Goal: Transaction & Acquisition: Book appointment/travel/reservation

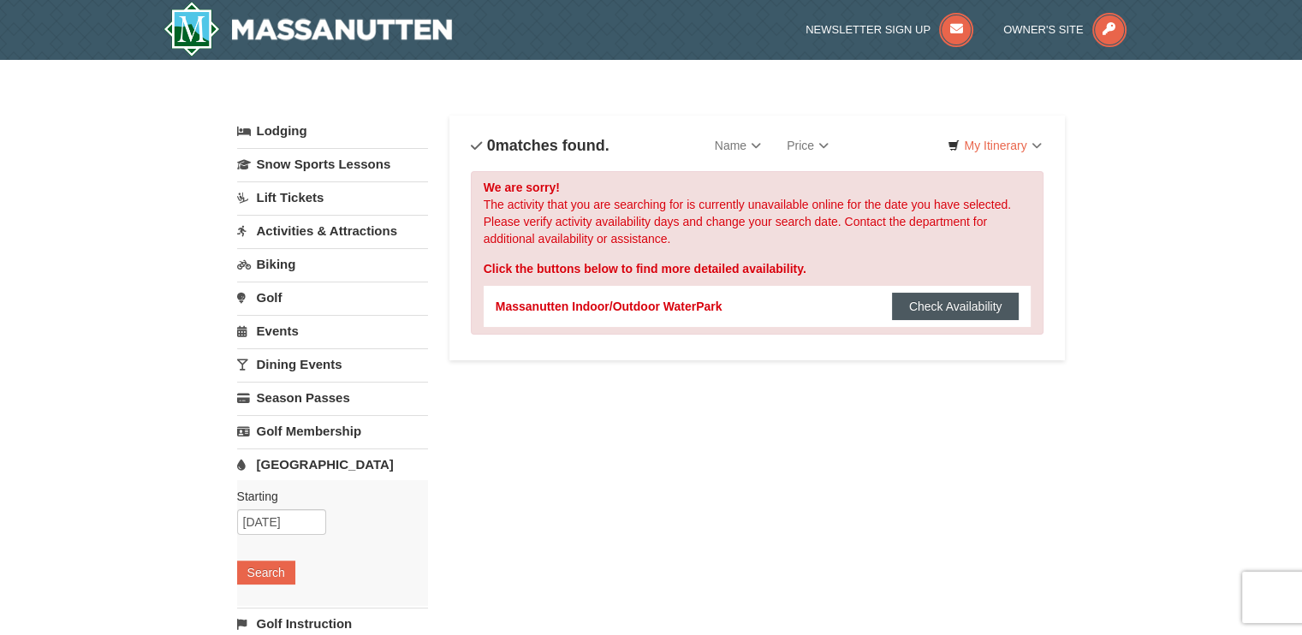
click at [908, 303] on button "Check Availability" at bounding box center [956, 306] width 128 height 27
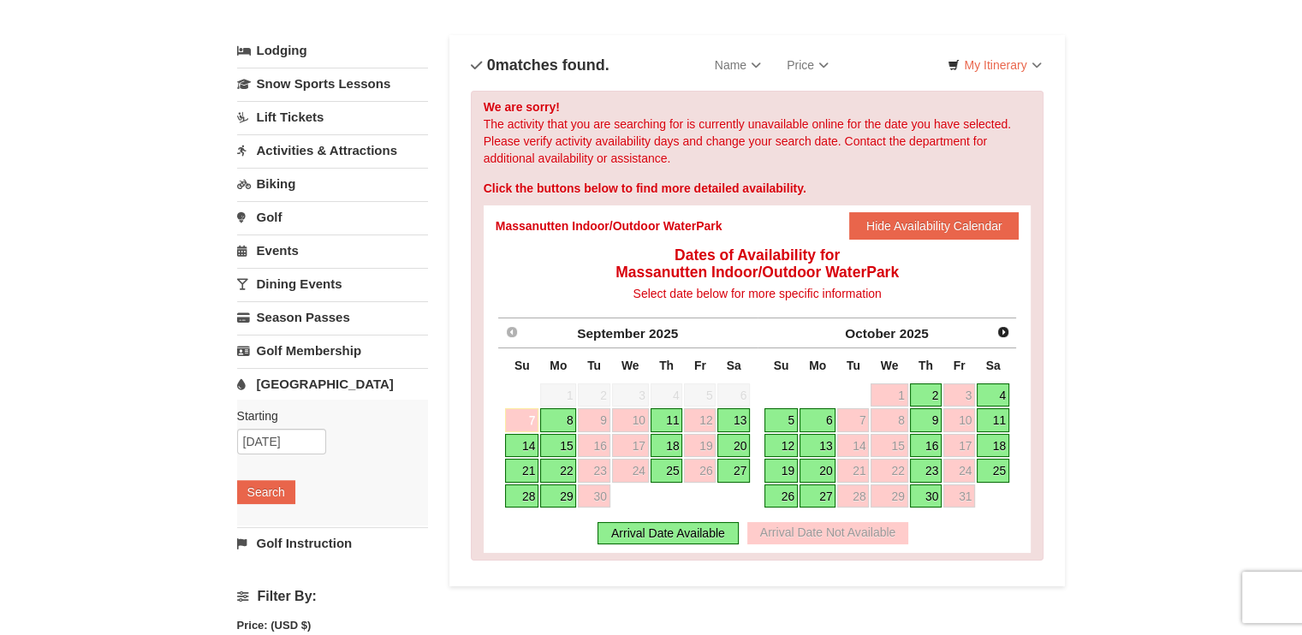
scroll to position [81, 0]
click at [728, 447] on link "20" at bounding box center [733, 445] width 33 height 24
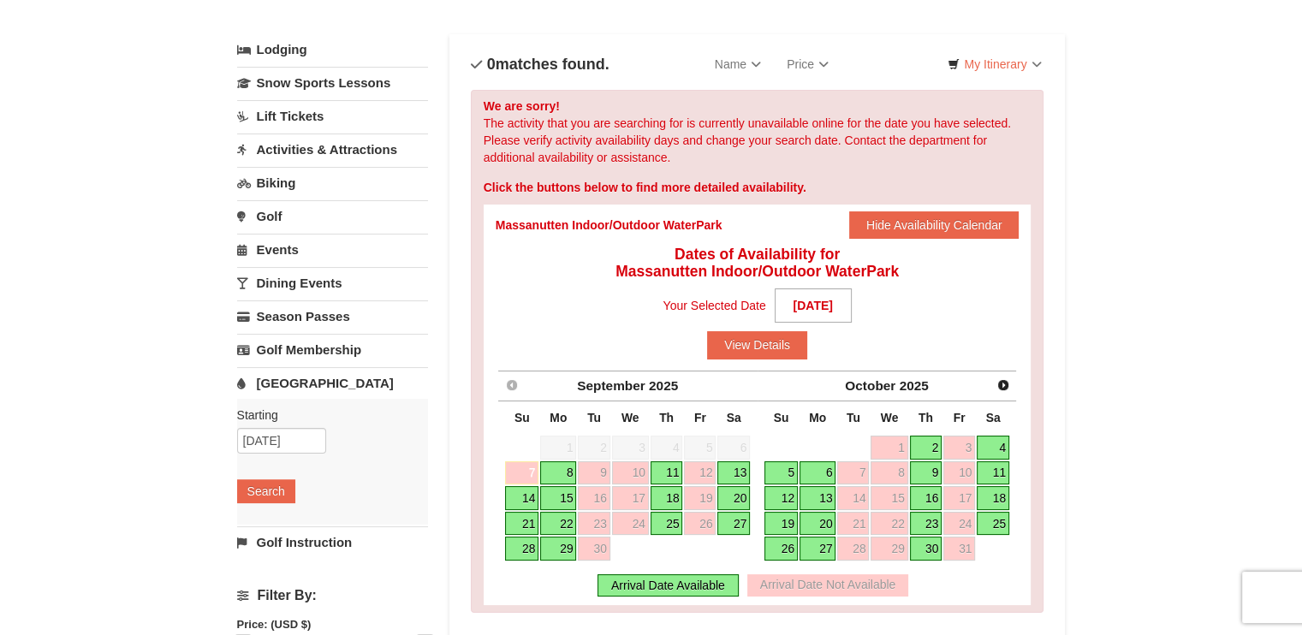
click at [726, 465] on link "13" at bounding box center [733, 473] width 33 height 24
click at [729, 347] on button "View Details" at bounding box center [757, 344] width 100 height 27
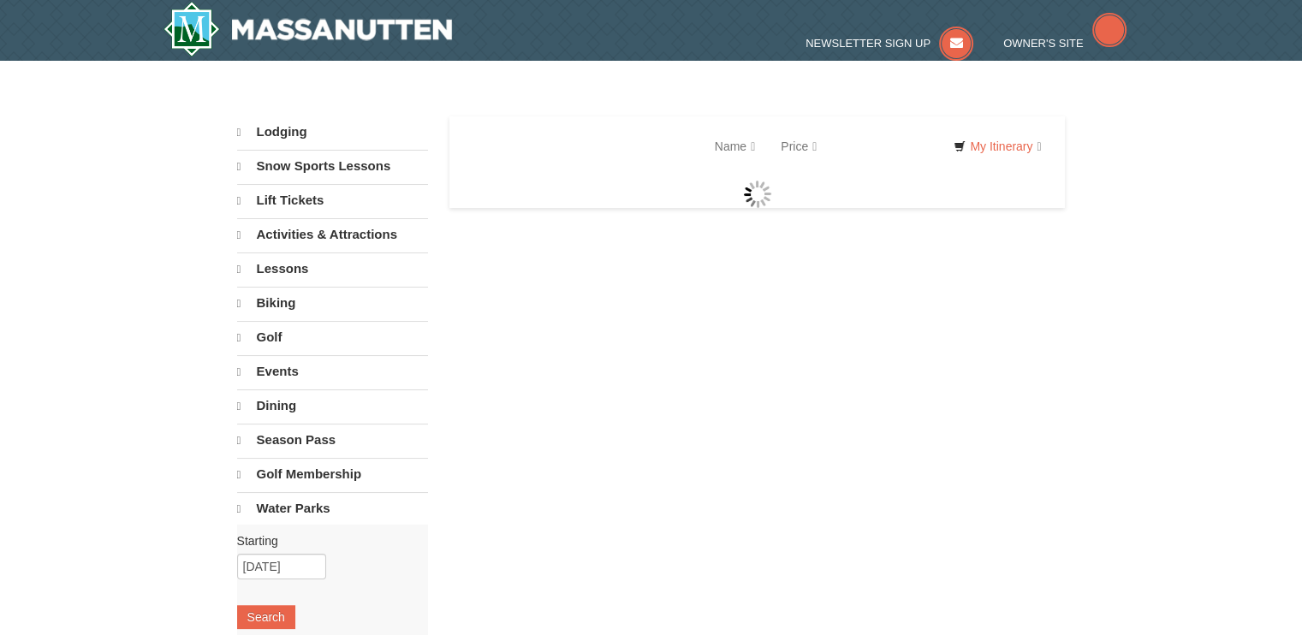
select select "9"
